Goal: Find specific page/section: Find specific page/section

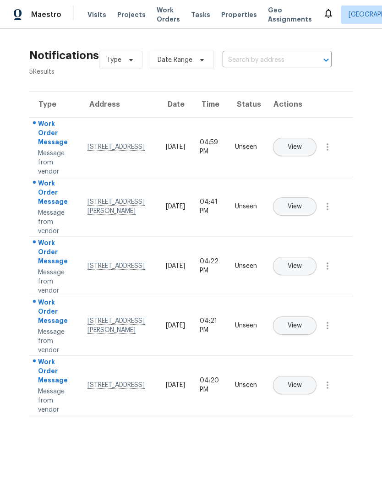
click at [323, 10] on icon at bounding box center [328, 13] width 11 height 11
click at [323, 15] on icon at bounding box center [328, 13] width 11 height 11
click at [317, 376] on button "View" at bounding box center [295, 385] width 44 height 18
click at [230, 17] on span "Properties" at bounding box center [239, 14] width 36 height 9
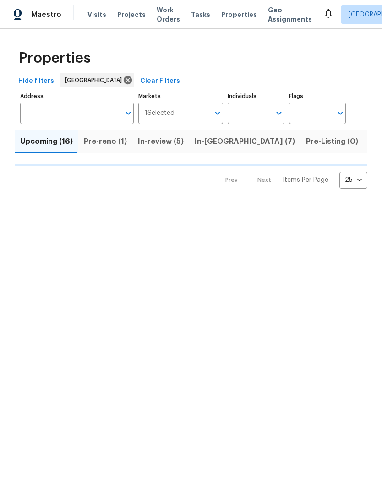
click at [194, 12] on span "Tasks" at bounding box center [200, 14] width 19 height 6
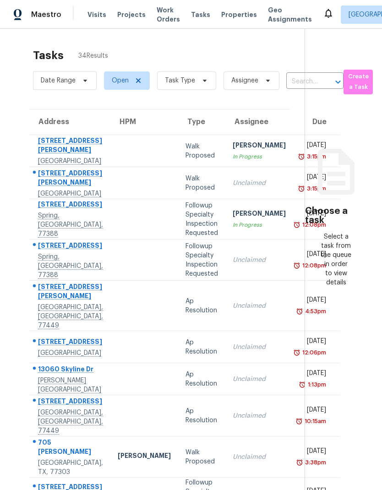
click at [233, 14] on span "Properties" at bounding box center [239, 14] width 36 height 9
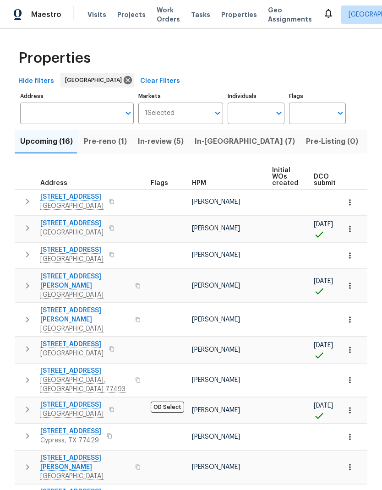
click at [253, 108] on input "Individuals" at bounding box center [249, 114] width 43 height 22
type input "[PERSON_NAME]"
click at [244, 143] on input "checkbox" at bounding box center [244, 142] width 19 height 19
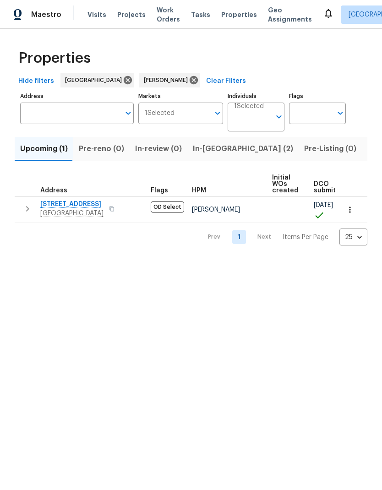
click at [213, 151] on span "In-[GEOGRAPHIC_DATA] (2)" at bounding box center [243, 149] width 100 height 13
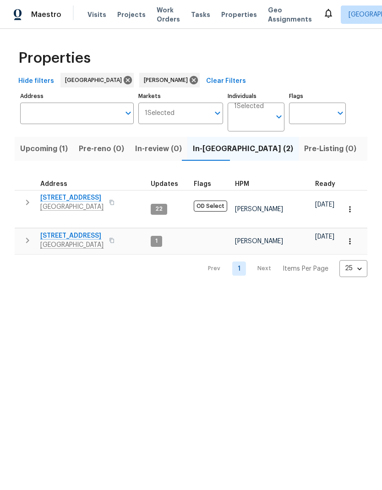
click at [352, 237] on icon "button" at bounding box center [350, 241] width 9 height 9
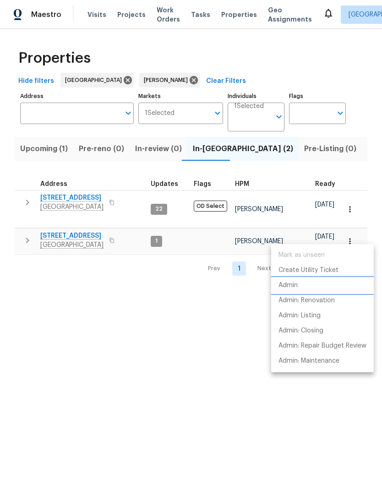
click at [300, 282] on li "Admin" at bounding box center [322, 285] width 103 height 15
click at [123, 289] on div at bounding box center [191, 245] width 382 height 490
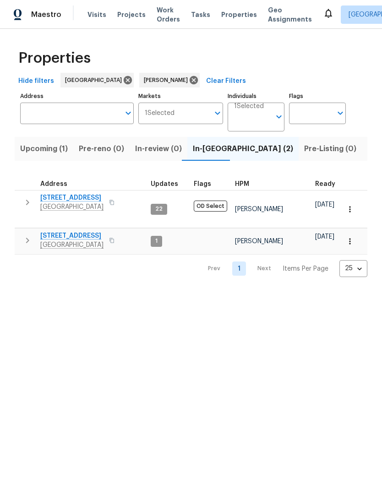
click at [86, 241] on span "[GEOGRAPHIC_DATA]" at bounding box center [71, 245] width 63 height 9
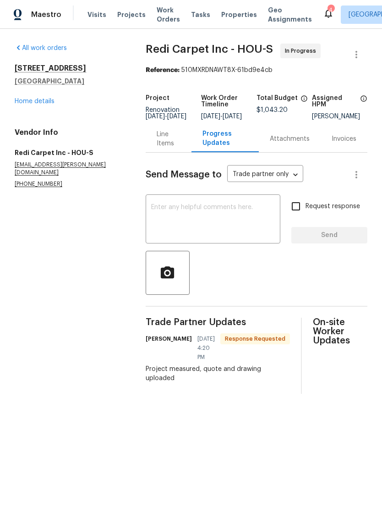
click at [44, 104] on link "Home details" at bounding box center [35, 101] width 40 height 6
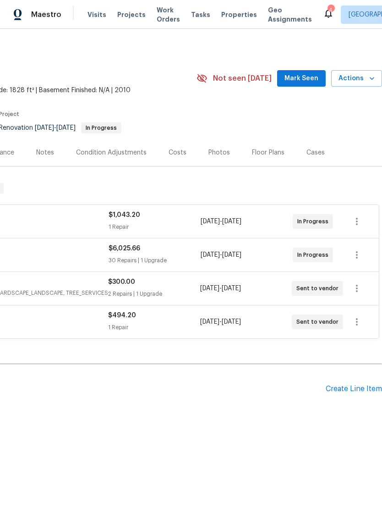
scroll to position [0, 136]
click at [362, 81] on span "Actions" at bounding box center [357, 78] width 36 height 11
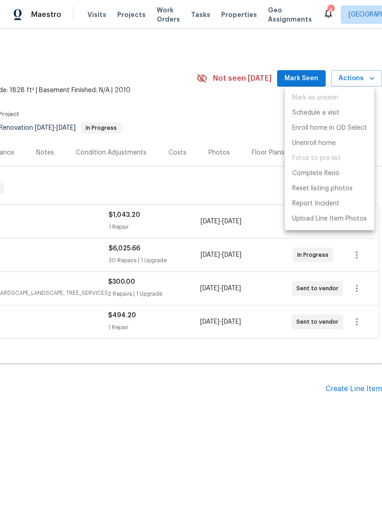
click at [264, 411] on div at bounding box center [191, 262] width 382 height 525
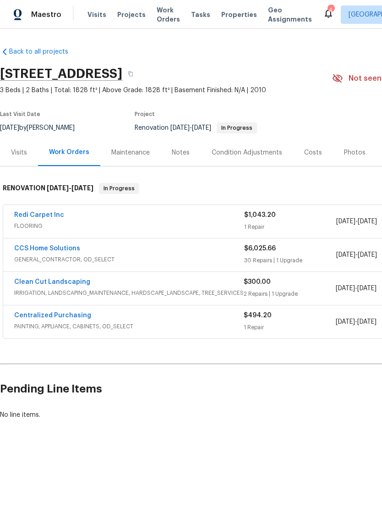
scroll to position [0, 0]
